Goal: Task Accomplishment & Management: Use online tool/utility

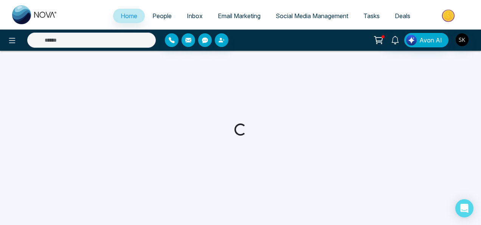
select select "*"
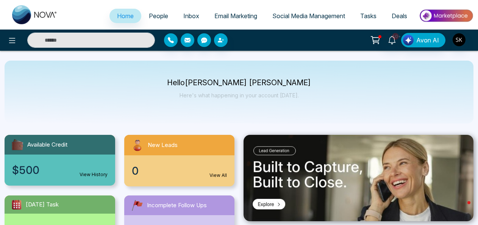
click at [287, 16] on span "Social Media Management" at bounding box center [308, 16] width 73 height 8
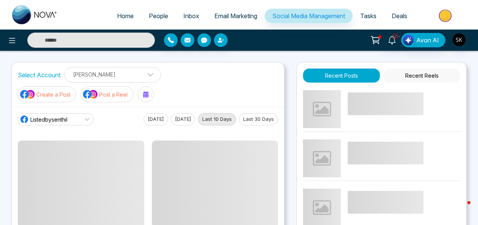
click at [104, 93] on p "Post a Reel" at bounding box center [113, 94] width 28 height 8
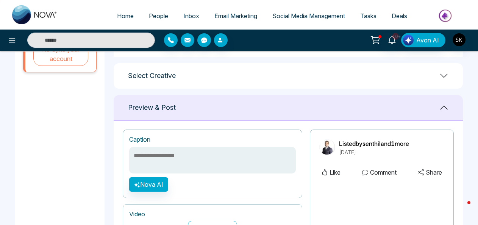
scroll to position [288, 0]
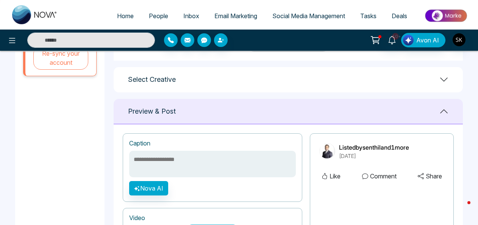
click at [444, 80] on icon at bounding box center [444, 80] width 8 height 4
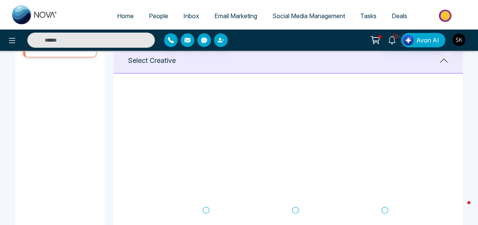
scroll to position [0, 0]
click at [209, 99] on icon at bounding box center [205, 98] width 7 height 8
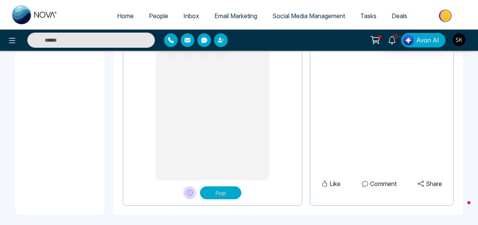
scroll to position [689, 0]
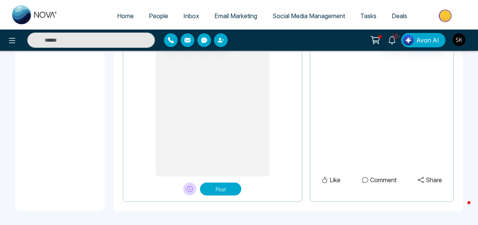
click at [223, 193] on button "Post" at bounding box center [220, 188] width 41 height 13
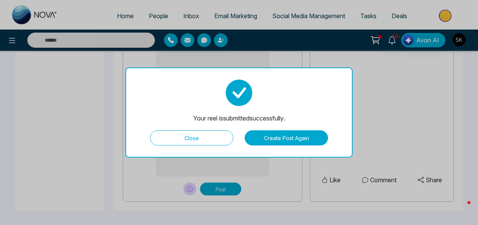
click at [212, 138] on button "Close" at bounding box center [191, 137] width 83 height 15
type textarea "**********"
